Goal: Task Accomplishment & Management: Use online tool/utility

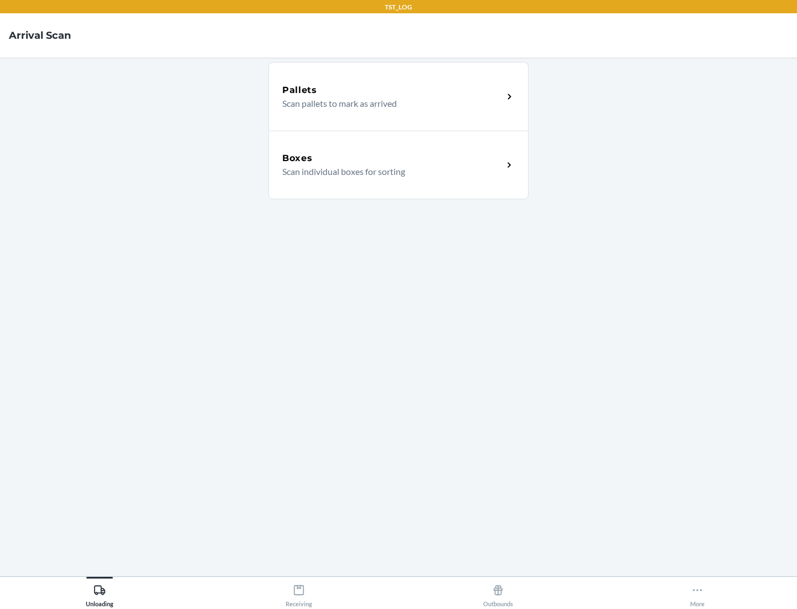
click at [392, 158] on div "Boxes" at bounding box center [392, 158] width 221 height 13
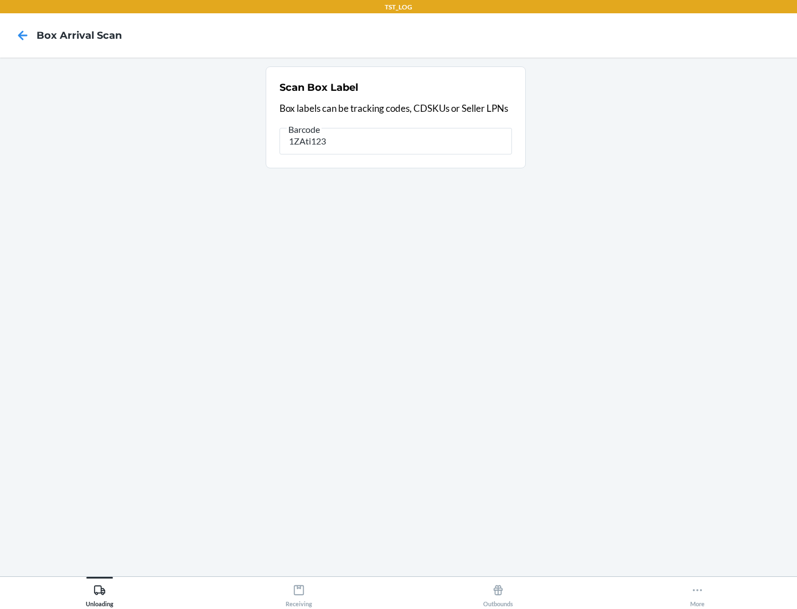
type input "1ZAti123"
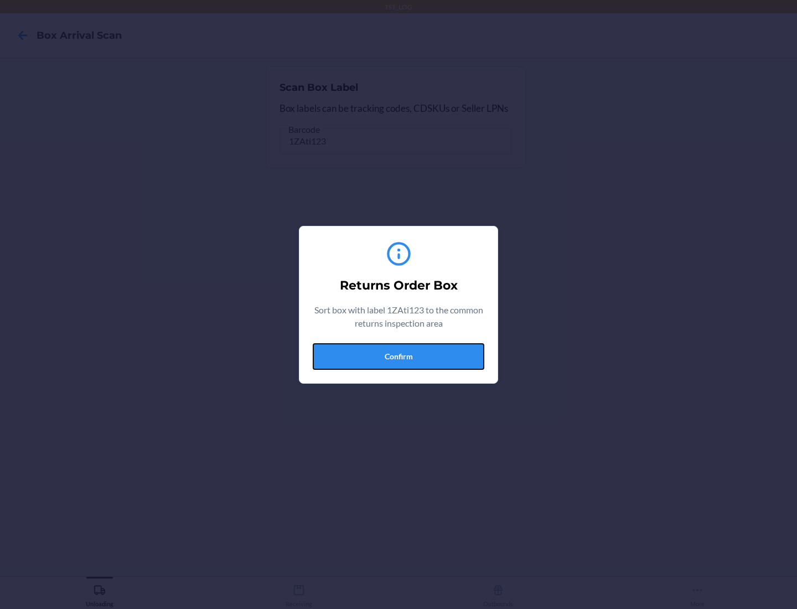
click at [398, 356] on button "Confirm" at bounding box center [399, 356] width 172 height 27
